Goal: Task Accomplishment & Management: Use online tool/utility

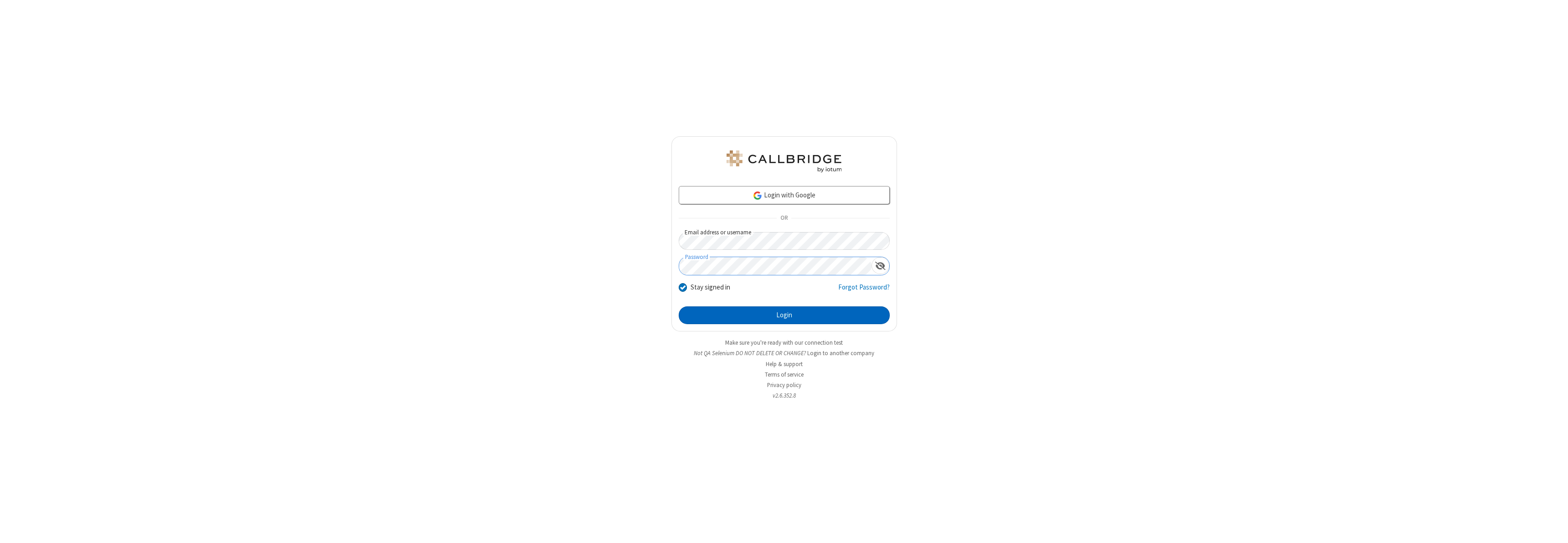
click at [784, 315] on button "Login" at bounding box center [784, 315] width 211 height 18
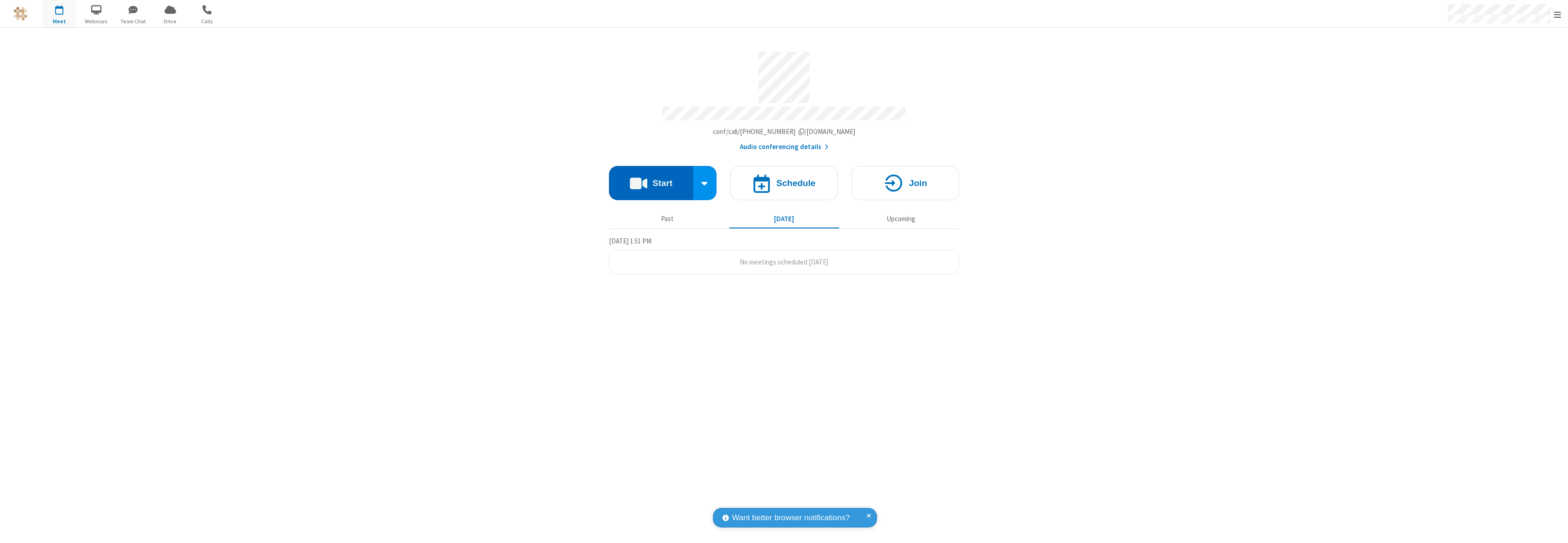
click at [651, 179] on button "Start" at bounding box center [651, 183] width 84 height 34
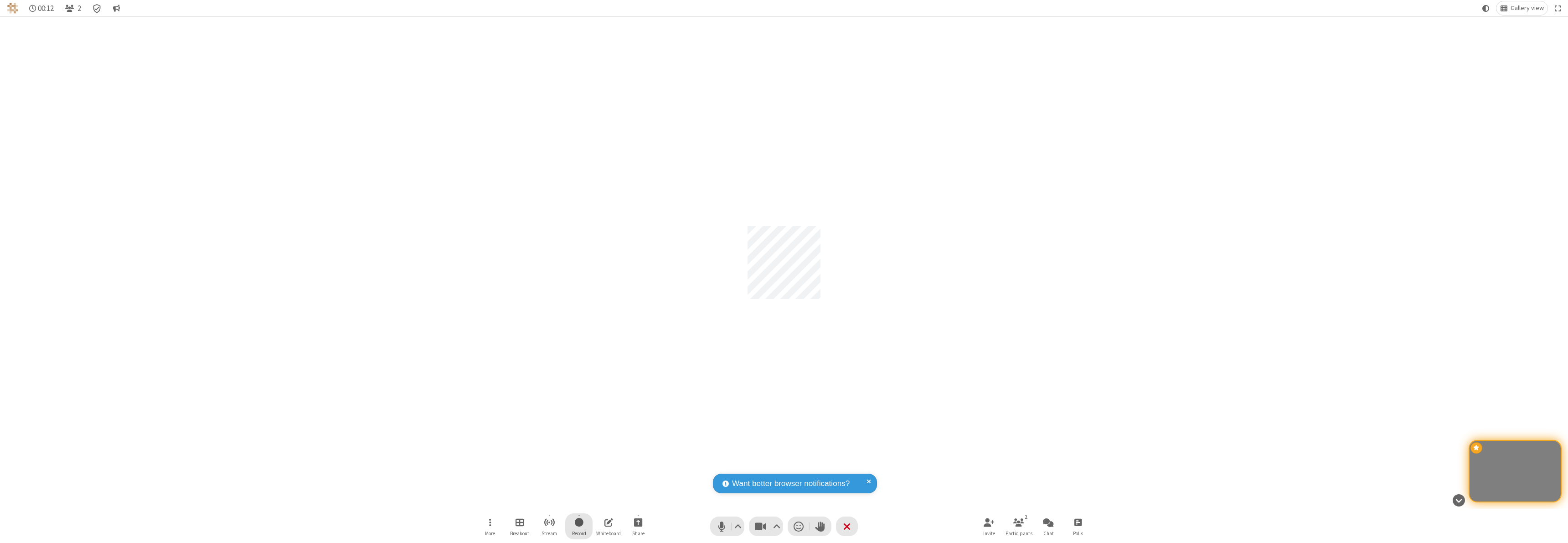
click at [579, 527] on span "Start recording" at bounding box center [579, 522] width 9 height 12
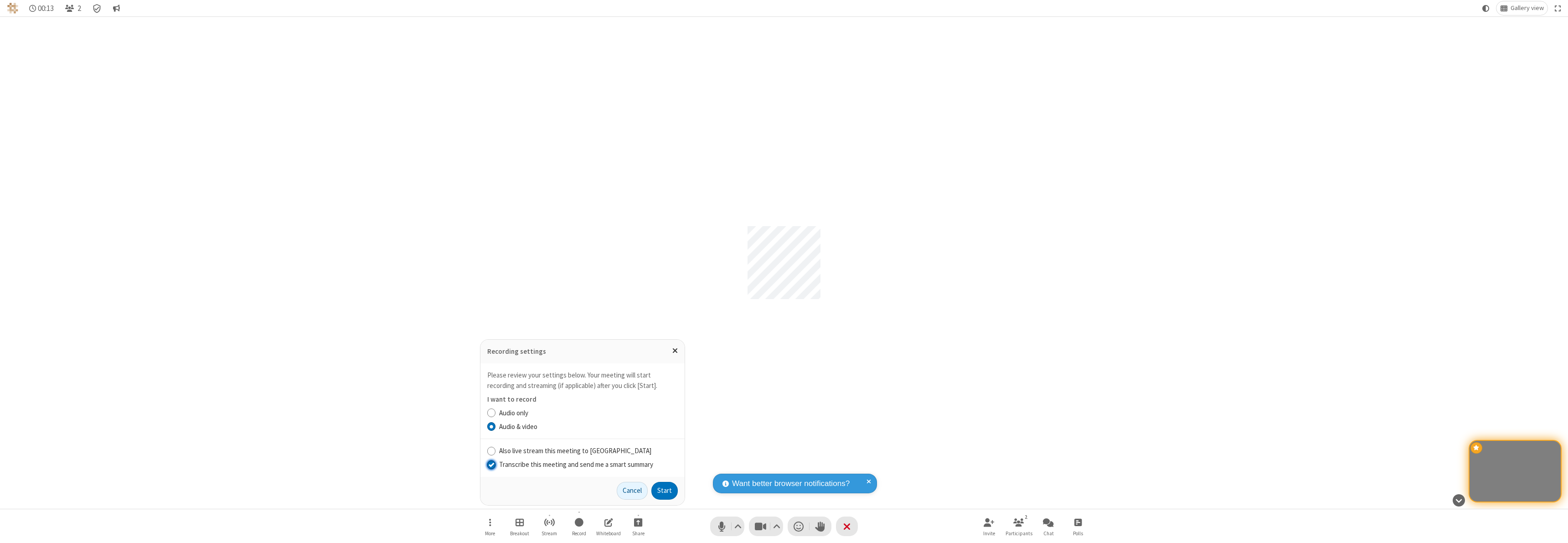
click at [491, 464] on input "Transcribe this meeting and send me a smart summary" at bounding box center [492, 464] width 9 height 10
click at [588, 412] on label "Audio only" at bounding box center [588, 413] width 179 height 11
click at [496, 412] on input "Audio only" at bounding box center [492, 412] width 9 height 10
click at [664, 490] on button "Start" at bounding box center [664, 491] width 26 height 18
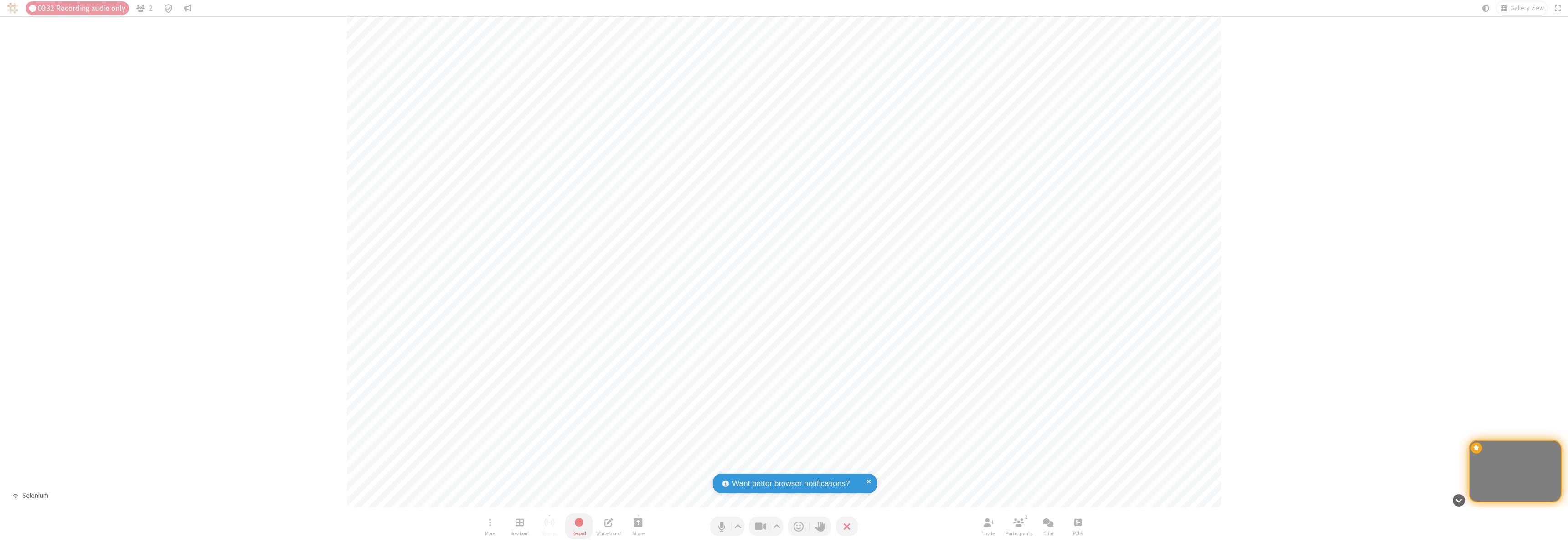
click at [579, 527] on span "Stop recording" at bounding box center [579, 522] width 11 height 12
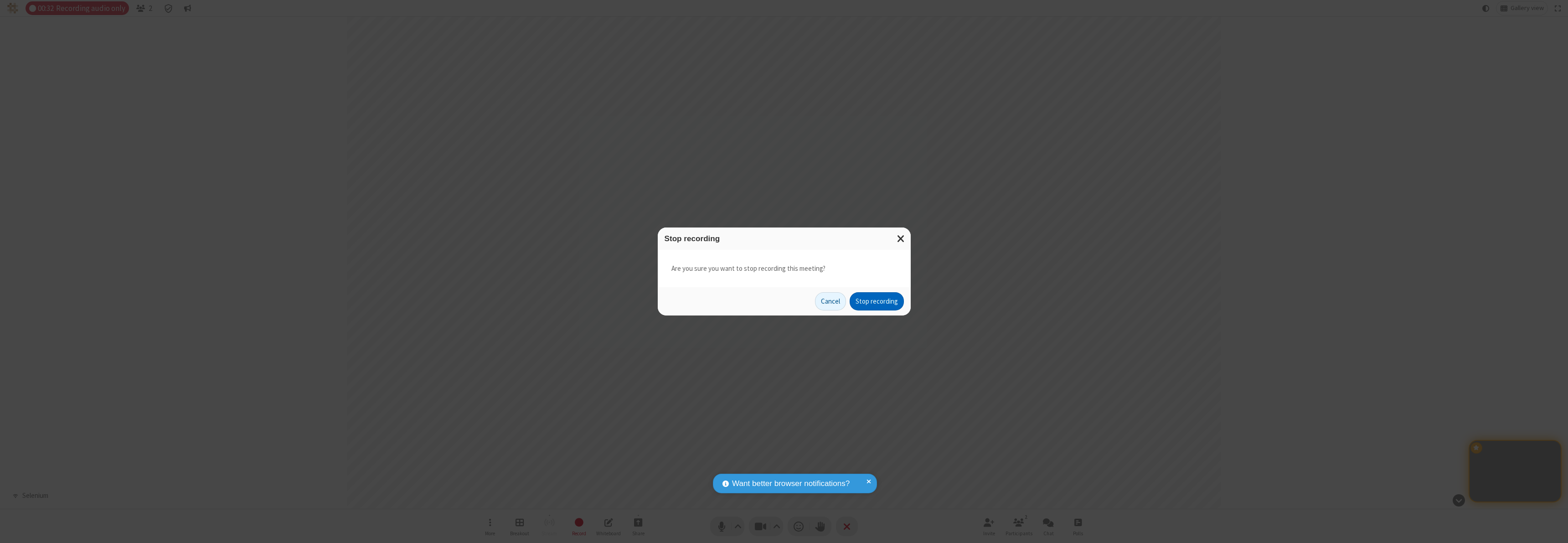
click at [876, 302] on button "Stop recording" at bounding box center [877, 301] width 54 height 18
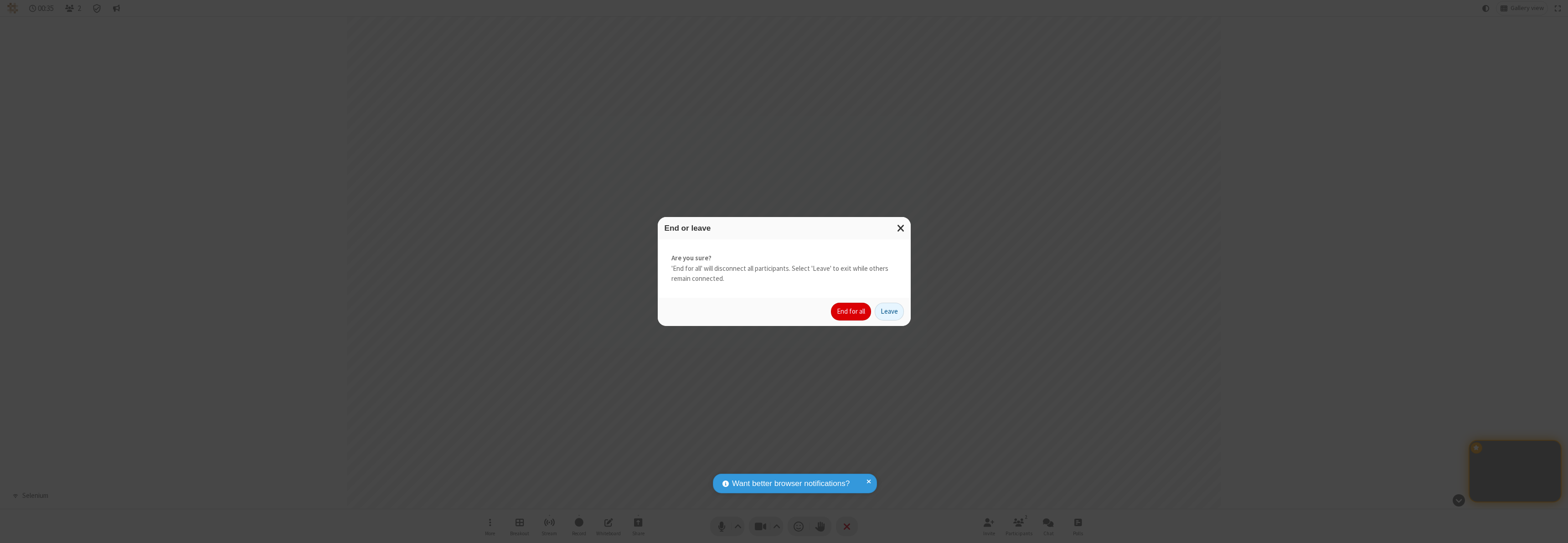
click at [852, 312] on button "End for all" at bounding box center [851, 312] width 40 height 18
